Goal: Obtain resource: Obtain resource

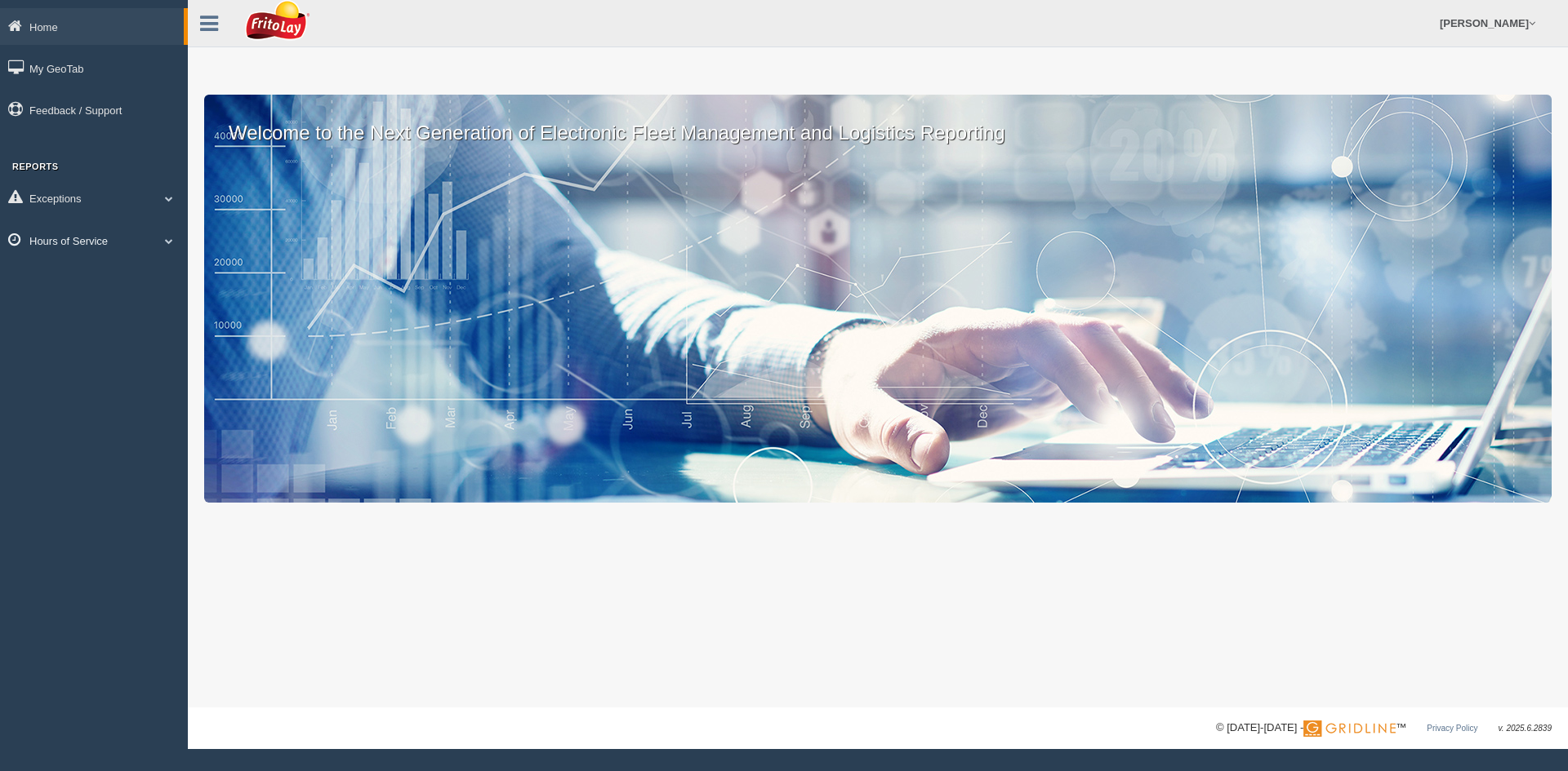
click at [26, 241] on icon at bounding box center [19, 240] width 21 height 15
click at [84, 293] on link "HOS Violation Audit Reports" at bounding box center [106, 307] width 154 height 29
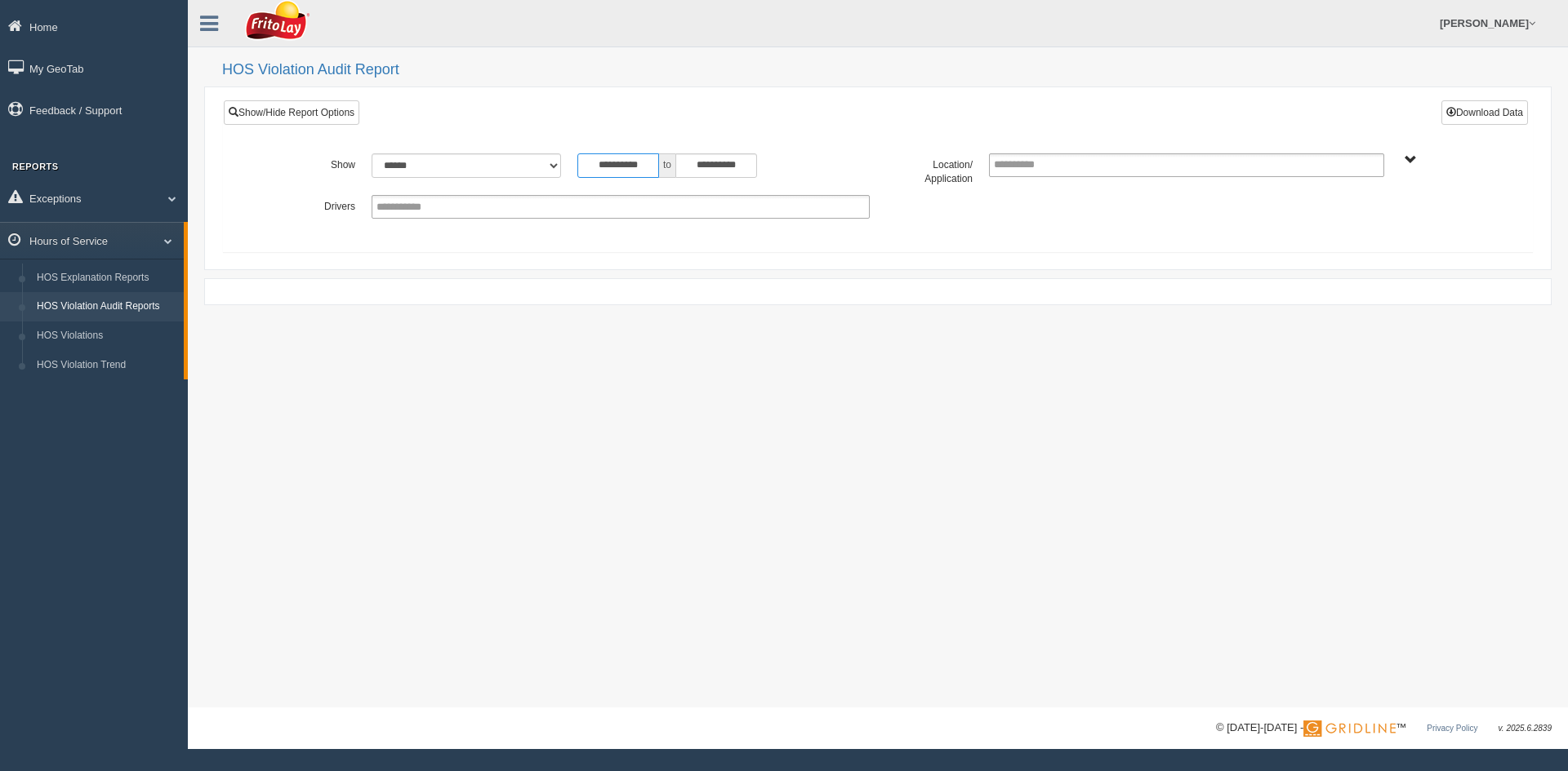
click at [655, 164] on input "**********" at bounding box center [618, 166] width 82 height 25
click at [588, 200] on th "«" at bounding box center [587, 193] width 25 height 25
click at [587, 200] on th "«" at bounding box center [587, 193] width 25 height 25
click at [587, 200] on th "«" at bounding box center [591, 193] width 25 height 25
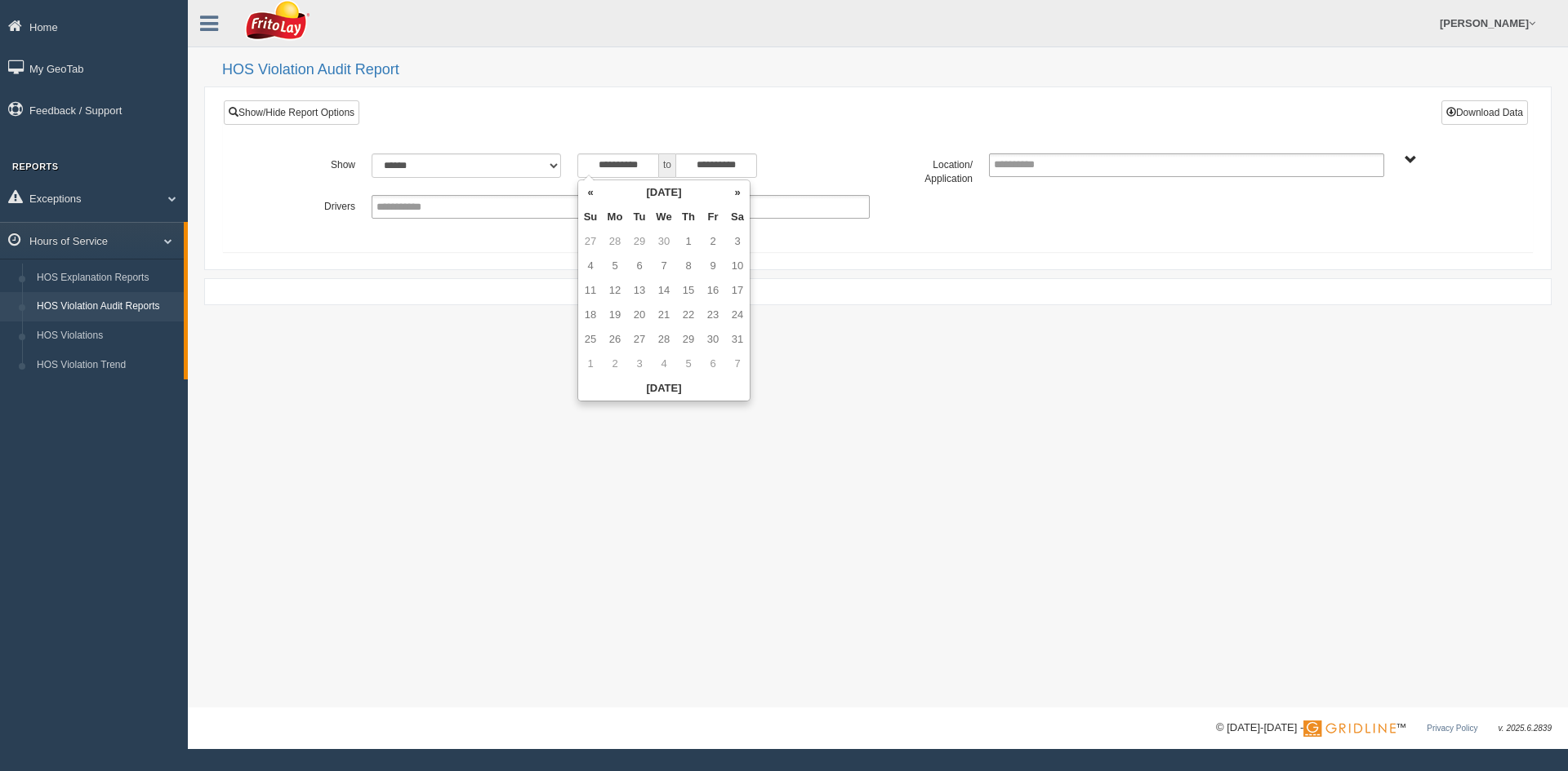
click at [587, 200] on th "«" at bounding box center [591, 193] width 25 height 25
click at [636, 235] on td "1" at bounding box center [640, 241] width 25 height 25
type input "**********"
click at [1412, 157] on span "AUSTIN ZONE-MU01511 [US_STATE][GEOGRAPHIC_DATA]-MU01540 [GEOGRAPHIC_DATA]-MU015…" at bounding box center [1410, 160] width 12 height 12
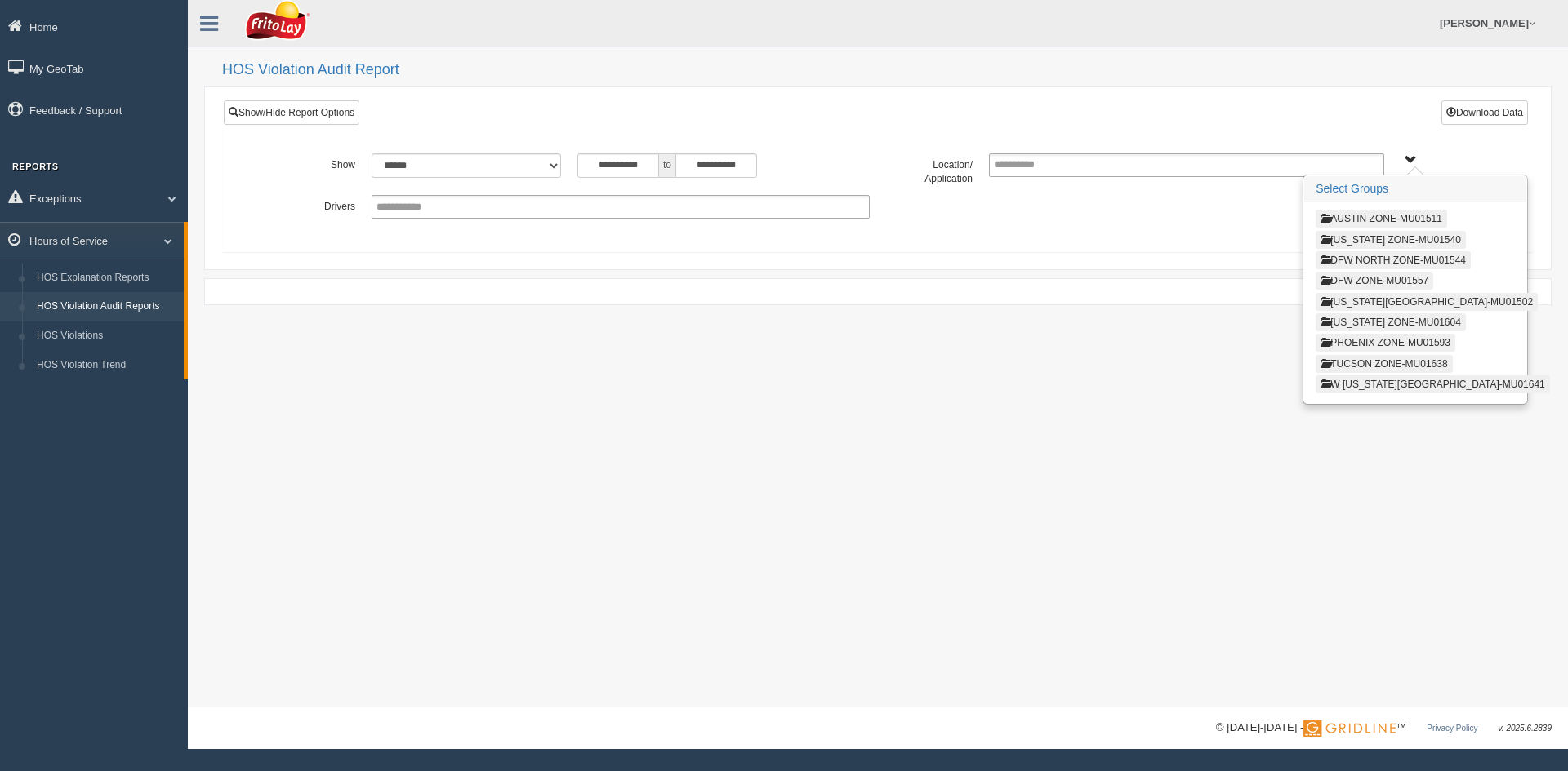
click at [1412, 161] on span "AUSTIN ZONE-MU01511 [US_STATE][GEOGRAPHIC_DATA]-MU01540 [GEOGRAPHIC_DATA]-MU015…" at bounding box center [1410, 160] width 12 height 12
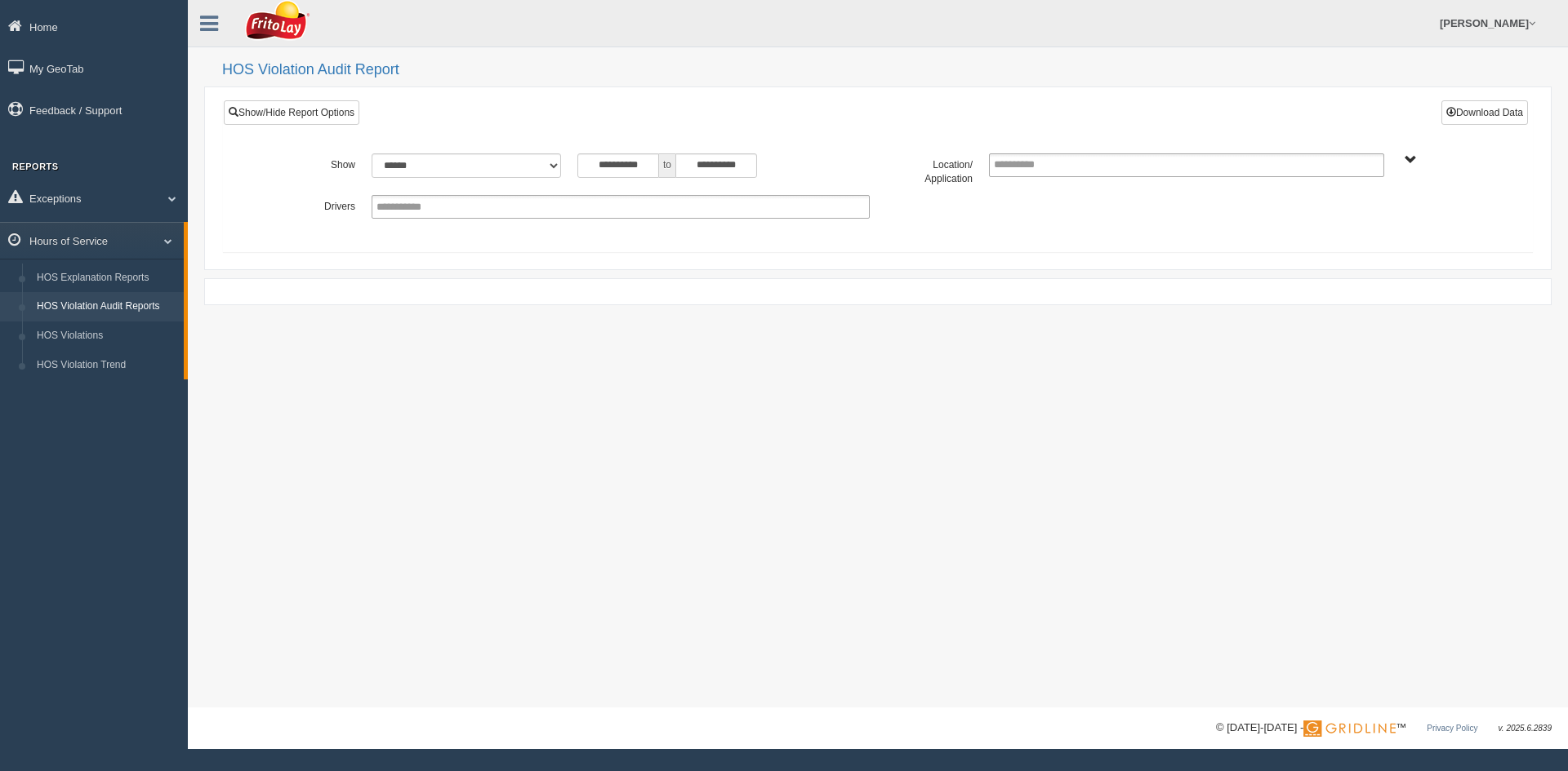
click at [1408, 155] on span "AUSTIN ZONE-MU01511 [US_STATE][GEOGRAPHIC_DATA]-MU01540 [GEOGRAPHIC_DATA]-MU015…" at bounding box center [1410, 160] width 12 height 12
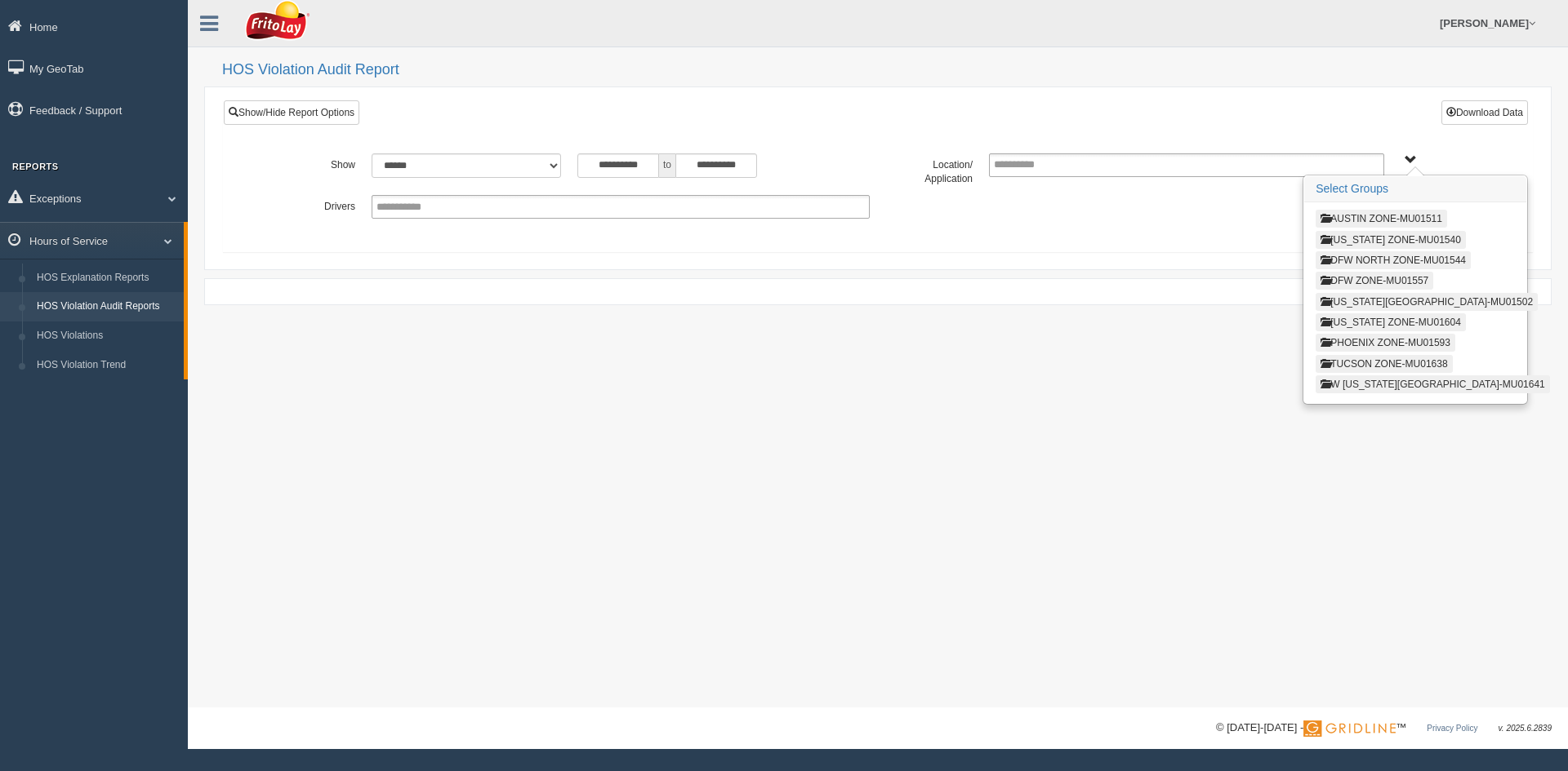
click at [1381, 382] on button "W [US_STATE][GEOGRAPHIC_DATA]-MU01641" at bounding box center [1432, 384] width 234 height 18
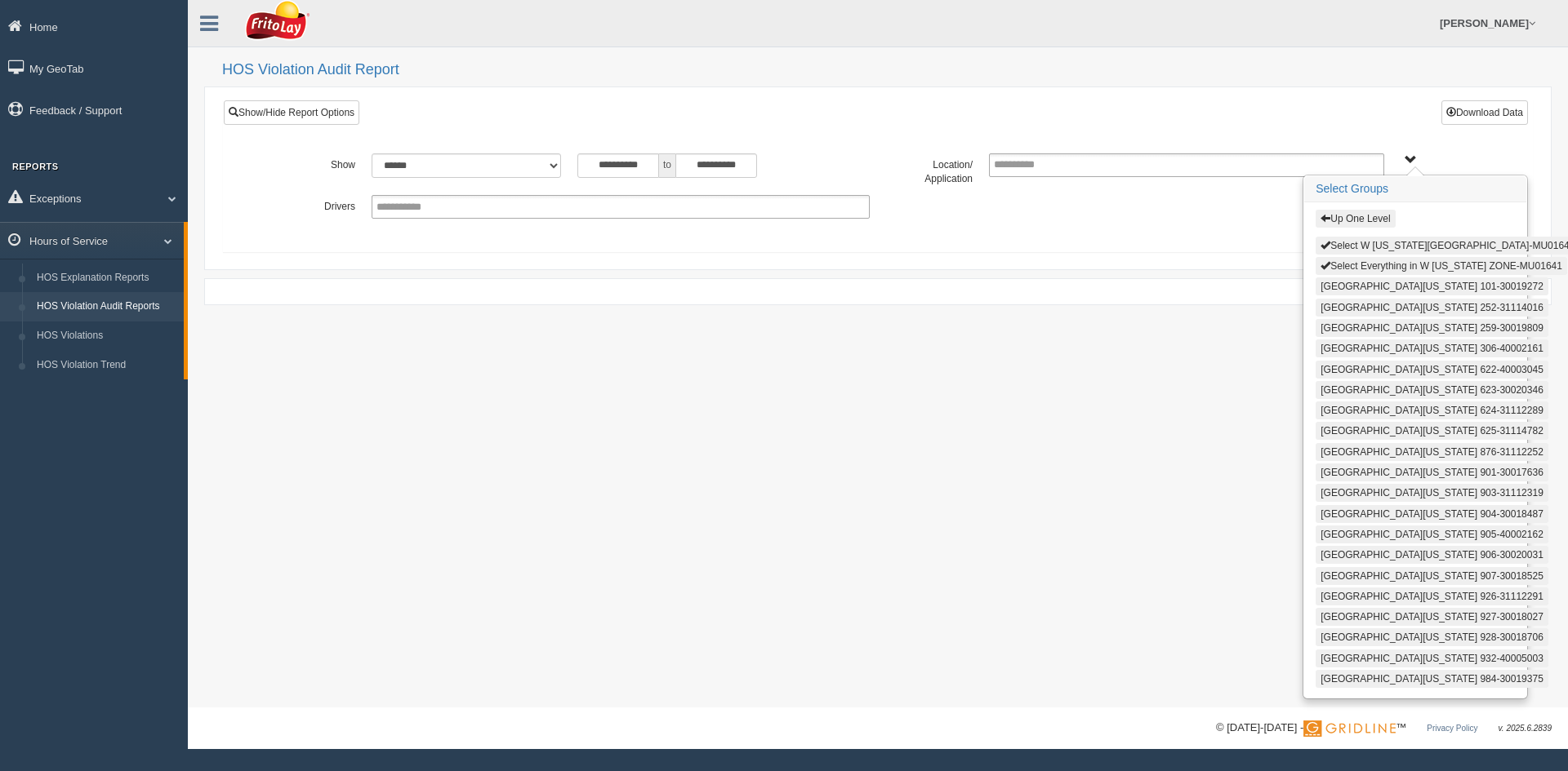
click at [1351, 264] on button "Select Everything in W TEXAS ZONE-MU01641" at bounding box center [1440, 266] width 251 height 18
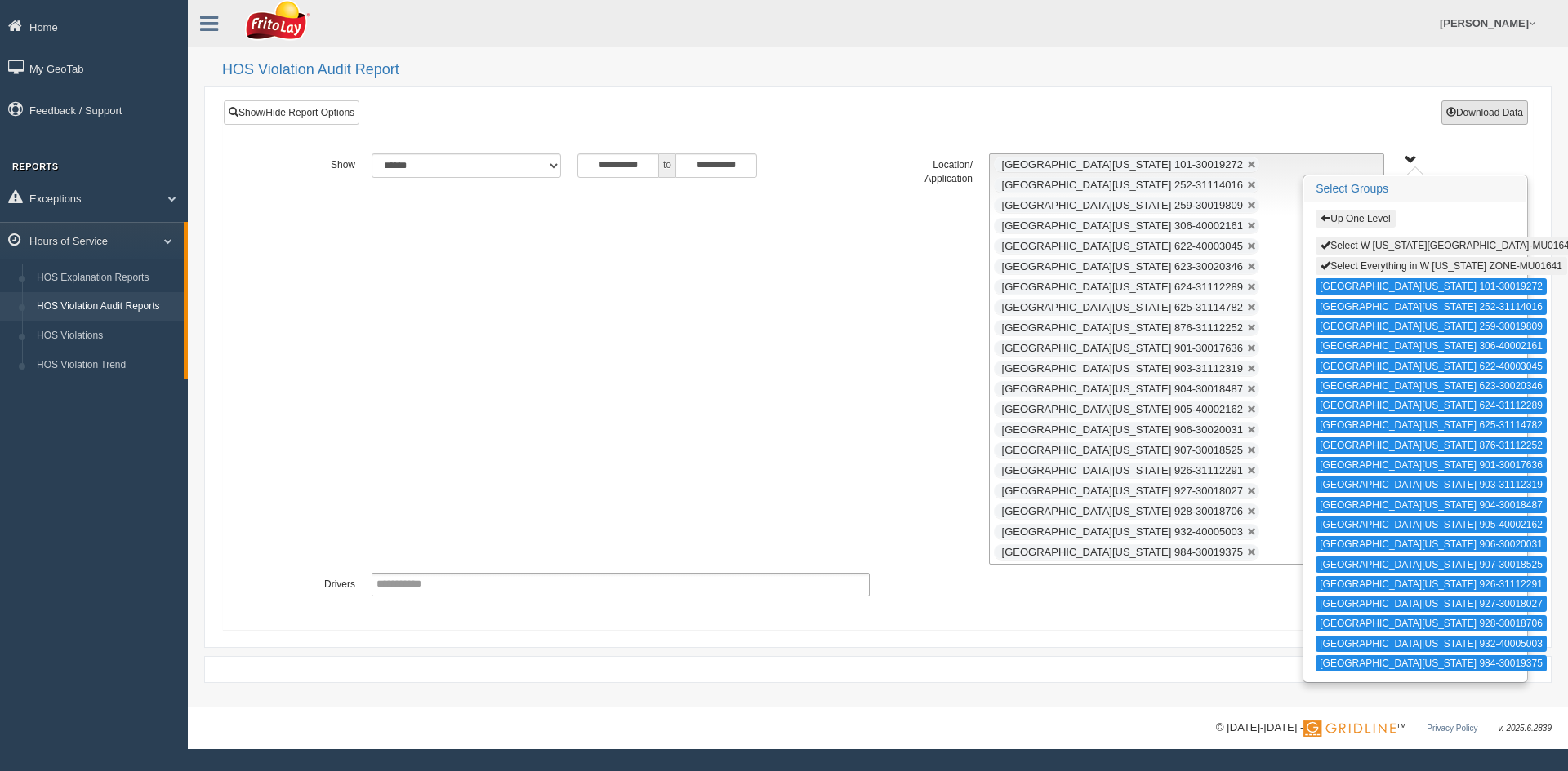
click at [1480, 115] on button "Download Data" at bounding box center [1484, 113] width 86 height 25
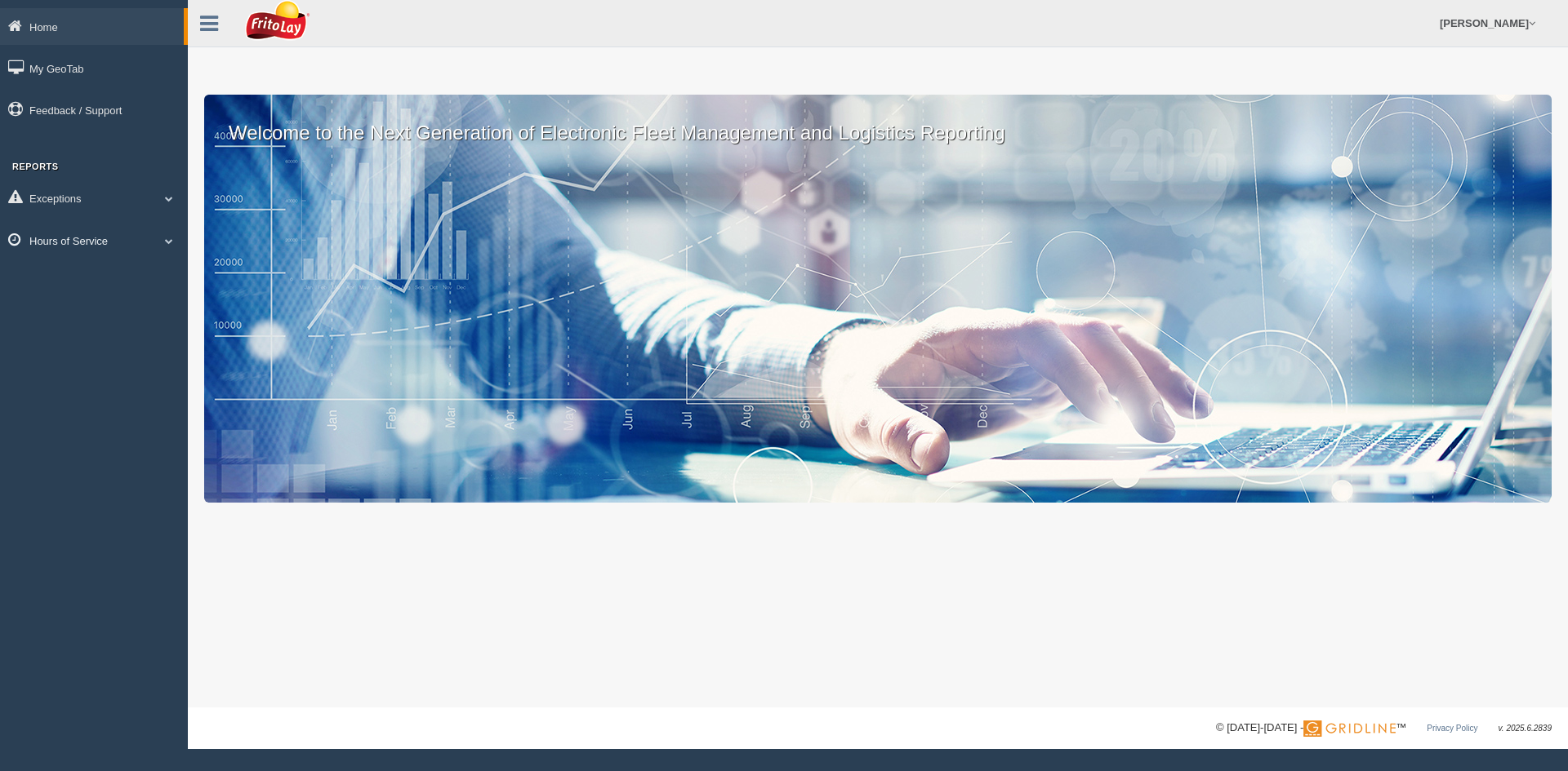
click at [65, 236] on link "Hours of Service" at bounding box center [93, 241] width 188 height 37
click at [79, 300] on link "HOS Violation Audit Reports" at bounding box center [106, 307] width 154 height 29
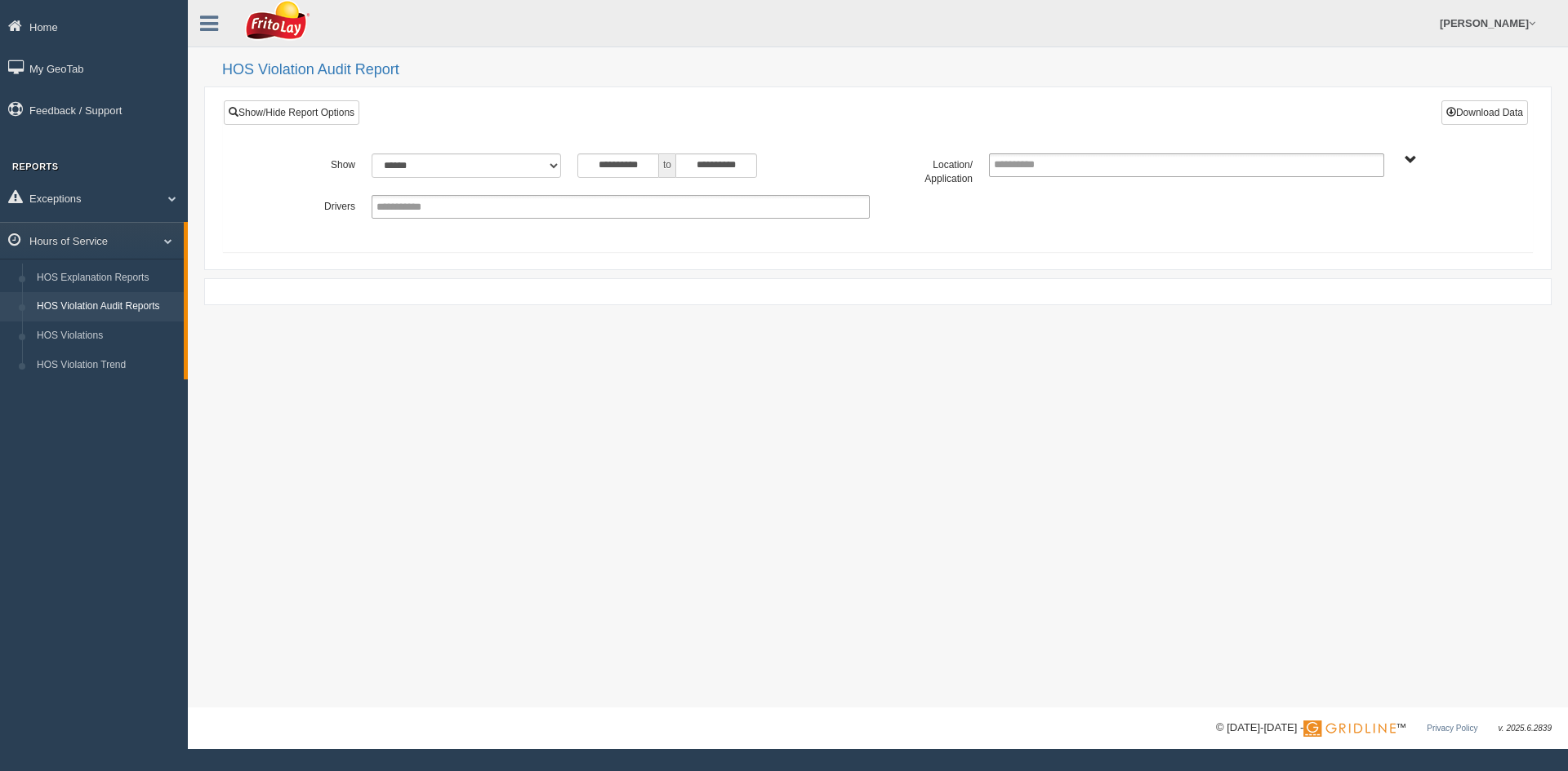
click at [660, 160] on span "to" at bounding box center [667, 166] width 17 height 25
click at [650, 168] on input "**********" at bounding box center [618, 166] width 82 height 25
click at [587, 189] on th "«" at bounding box center [587, 193] width 25 height 25
click at [587, 189] on th "«" at bounding box center [591, 193] width 25 height 25
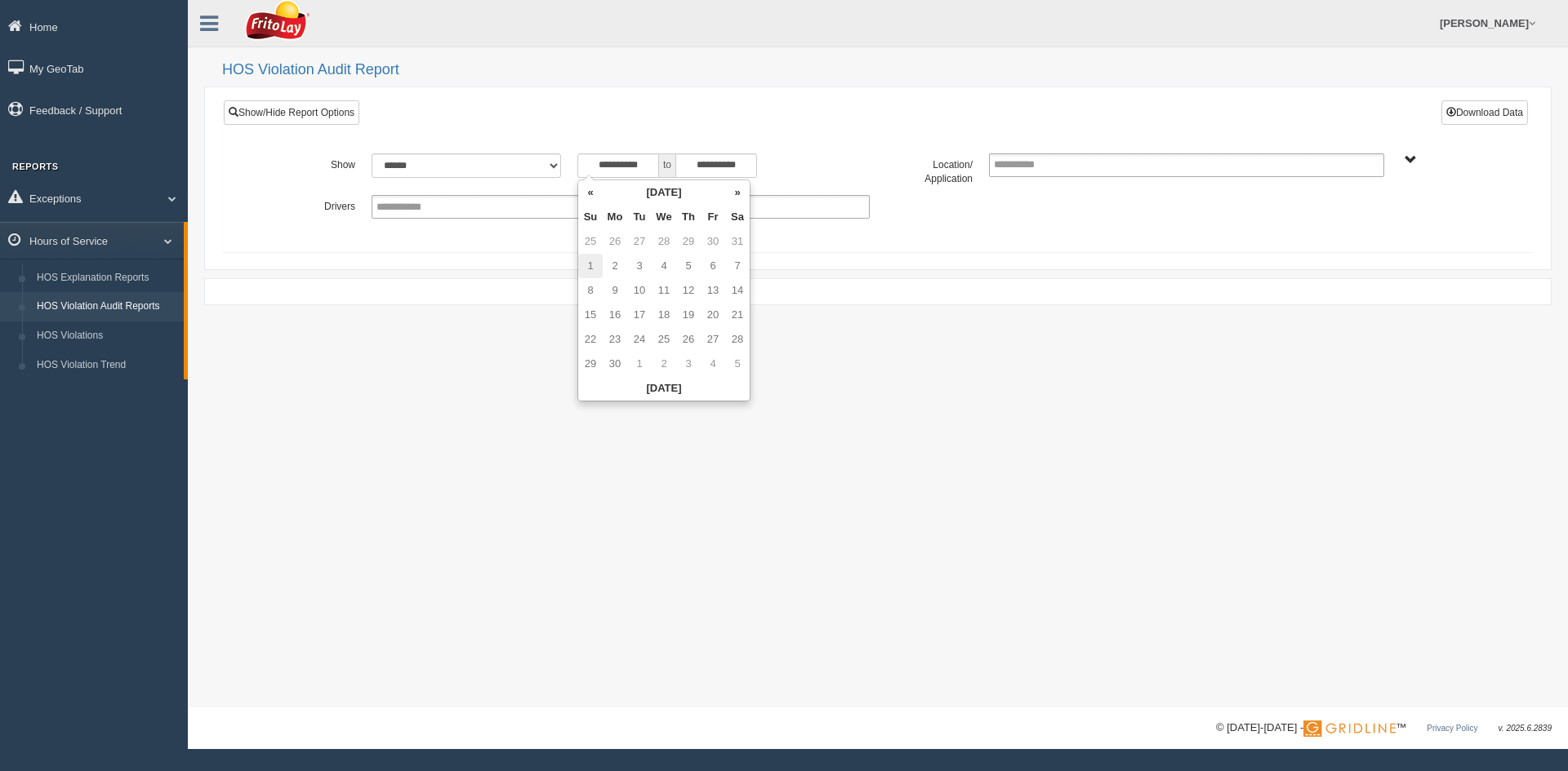
click at [591, 262] on td "1" at bounding box center [591, 266] width 25 height 25
type input "**********"
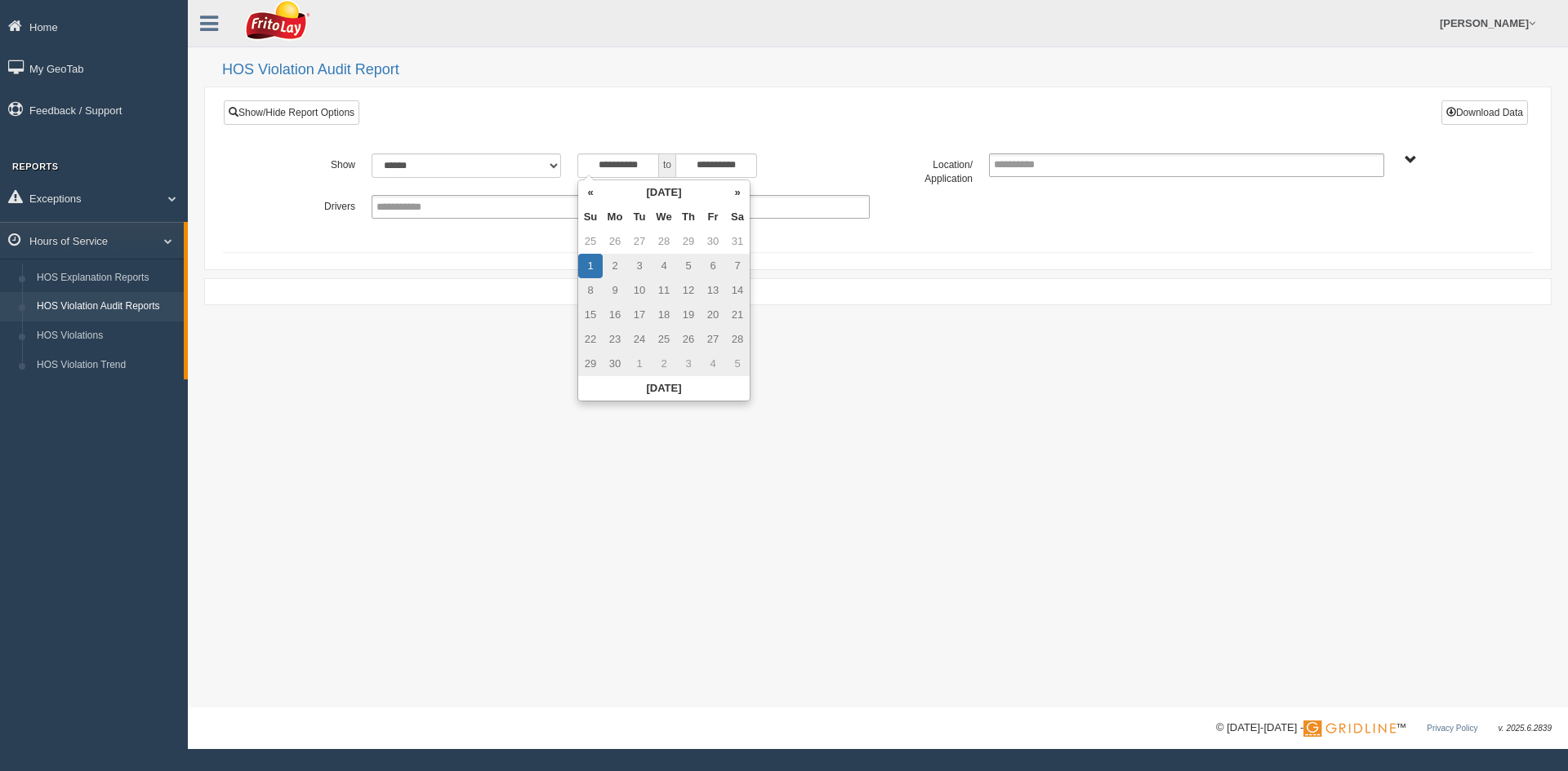
click at [893, 107] on div "**********" at bounding box center [878, 169] width 1308 height 138
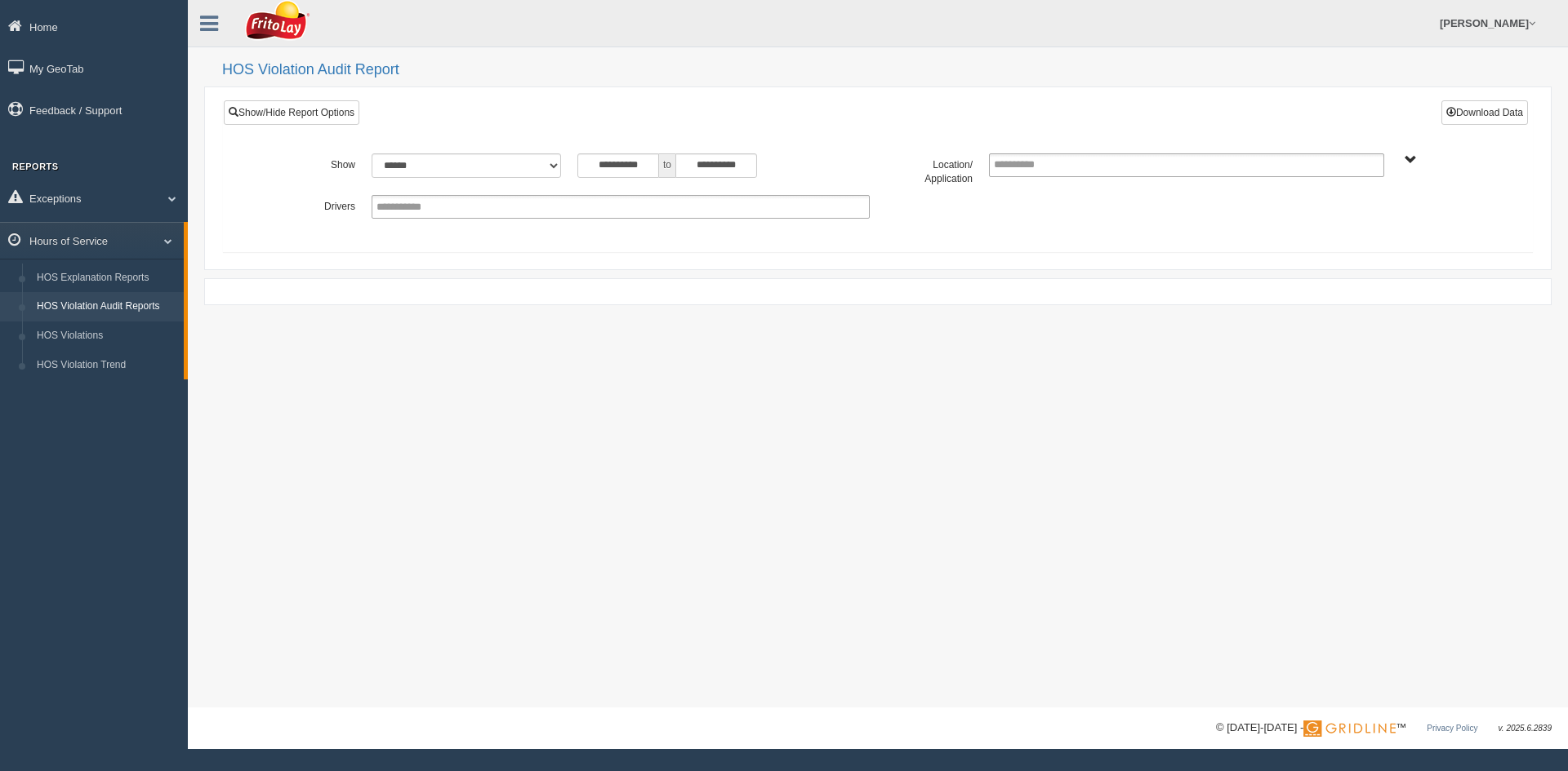
click at [1402, 159] on div "AUSTIN ZONE-MU01511 [US_STATE][GEOGRAPHIC_DATA]-MU01540 [GEOGRAPHIC_DATA]-MU015…" at bounding box center [1444, 159] width 86 height 12
click at [1408, 159] on span "AUSTIN ZONE-MU01511 [US_STATE][GEOGRAPHIC_DATA]-MU01540 [GEOGRAPHIC_DATA]-MU015…" at bounding box center [1410, 160] width 12 height 12
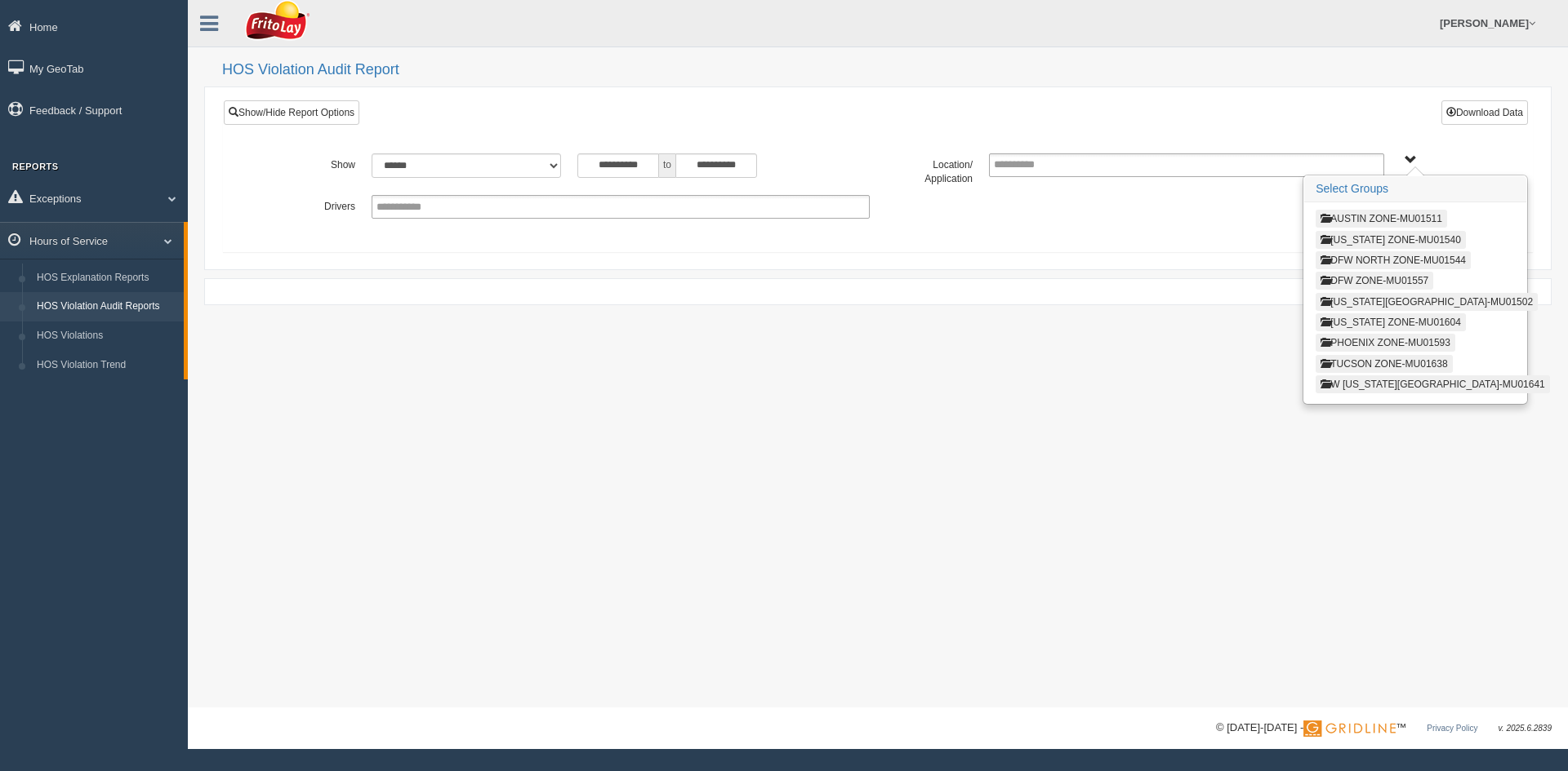
click at [1360, 342] on button "PHOENIX ZONE-MU01593" at bounding box center [1385, 343] width 139 height 18
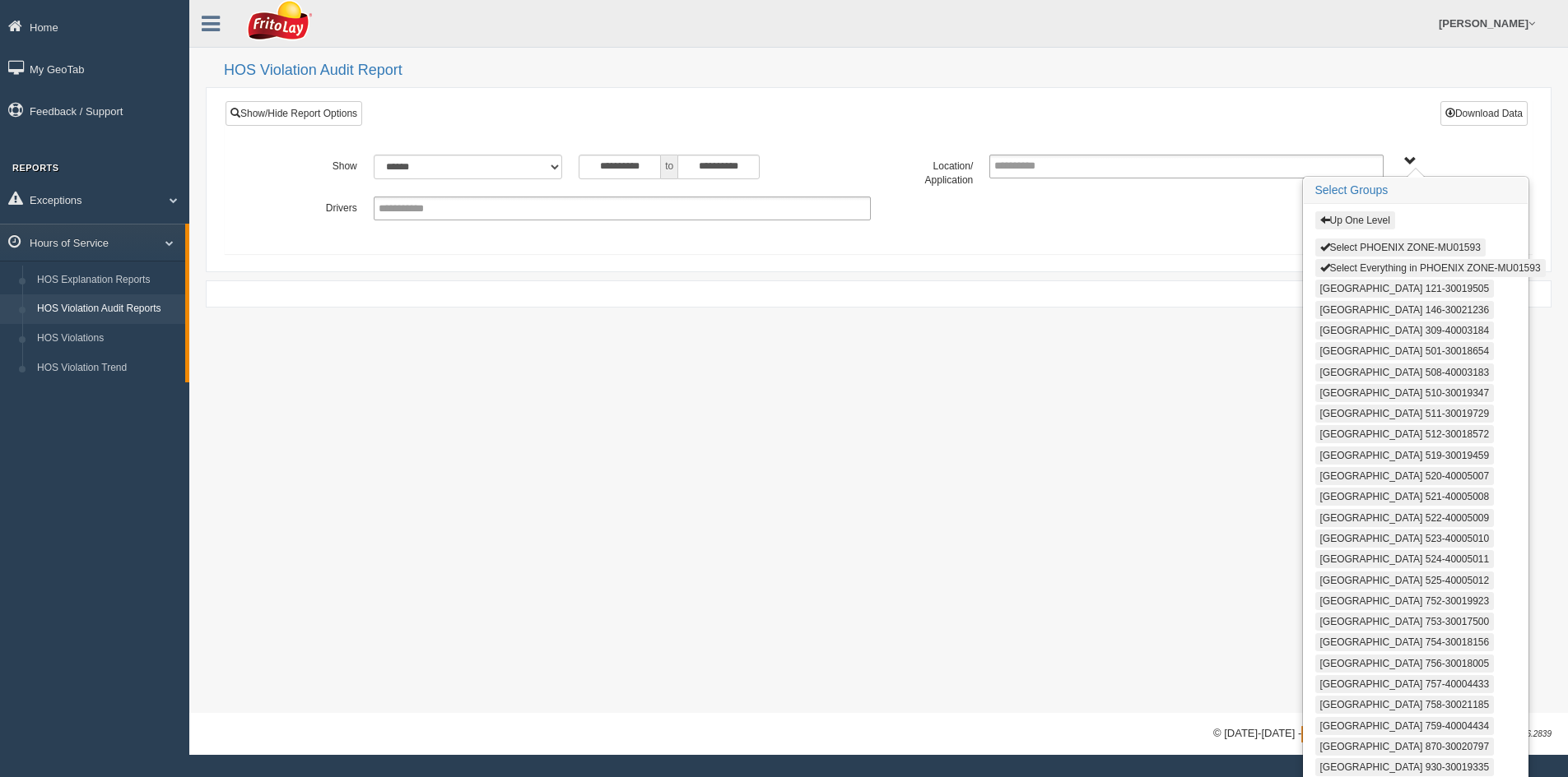
click at [1417, 269] on button "Select Everything in PHOENIX ZONE-MU01593" at bounding box center [1429, 268] width 230 height 18
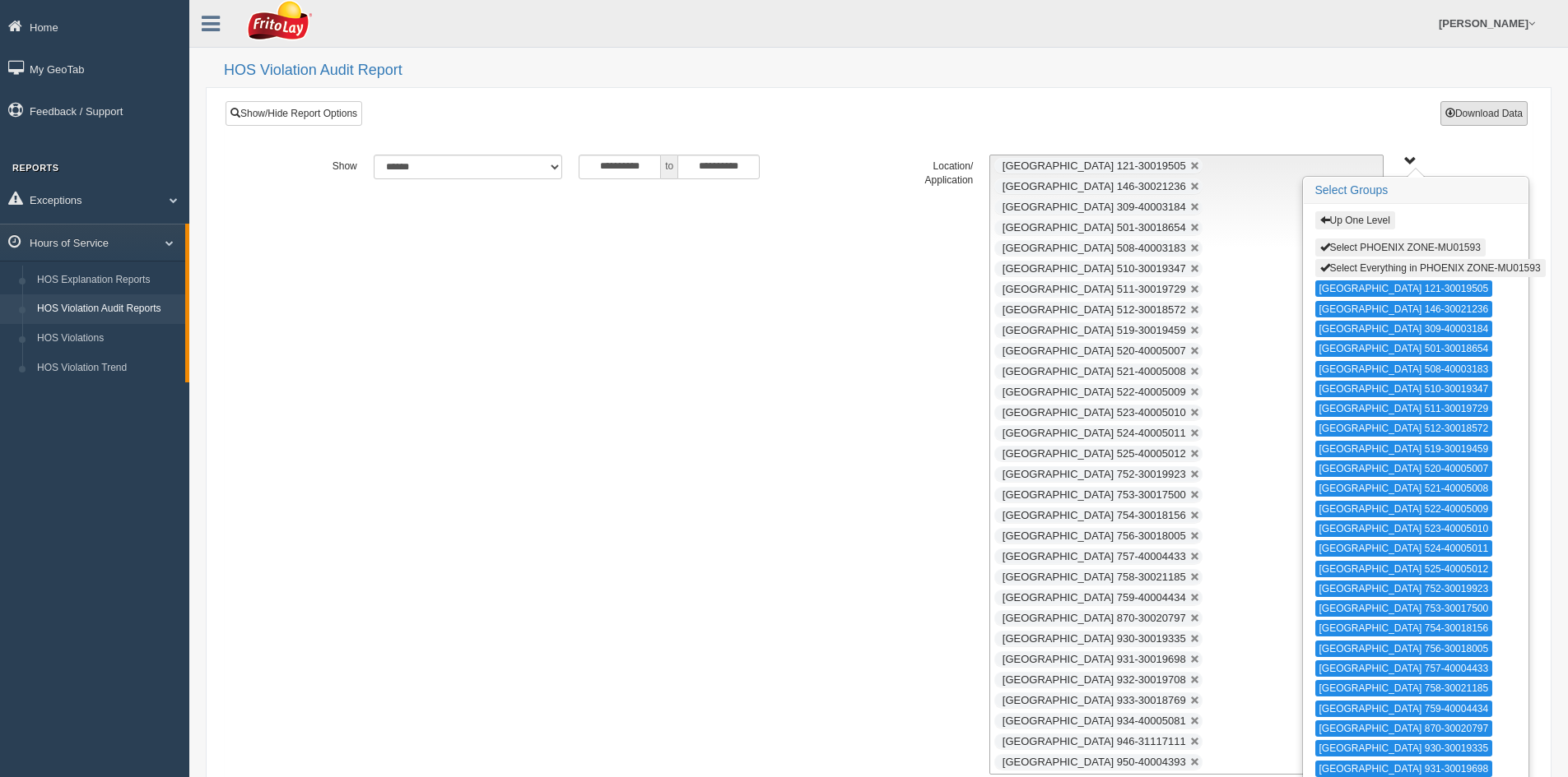
click at [1469, 114] on button "Download Data" at bounding box center [1484, 114] width 87 height 25
